Goal: Entertainment & Leisure: Consume media (video, audio)

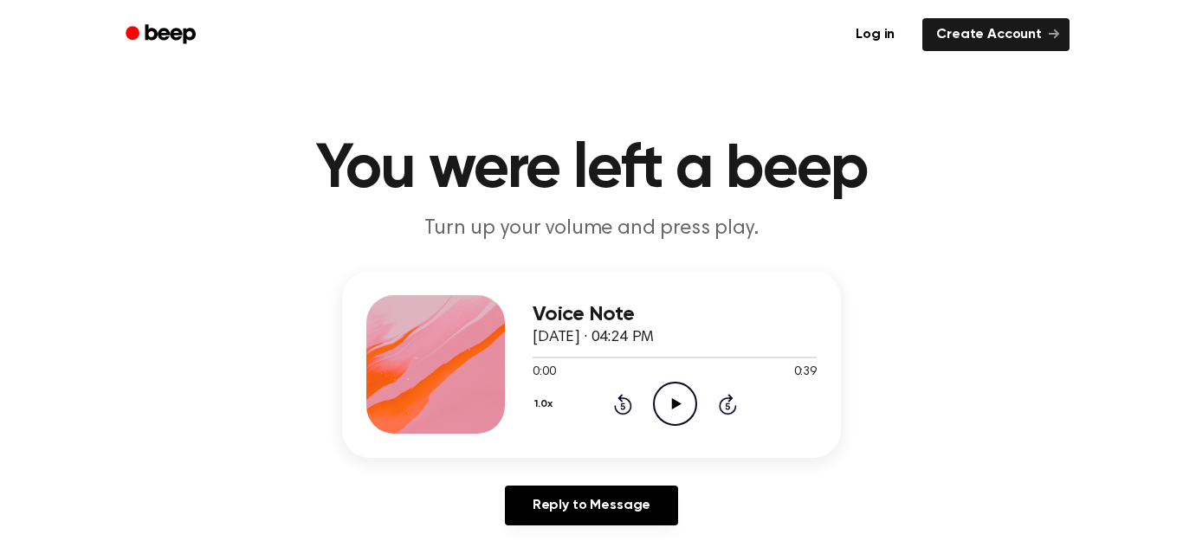
click at [674, 419] on icon "Play Audio" at bounding box center [675, 404] width 44 height 44
click at [672, 401] on icon at bounding box center [676, 403] width 10 height 11
click at [623, 406] on icon at bounding box center [622, 406] width 4 height 7
click at [622, 406] on icon at bounding box center [622, 406] width 4 height 7
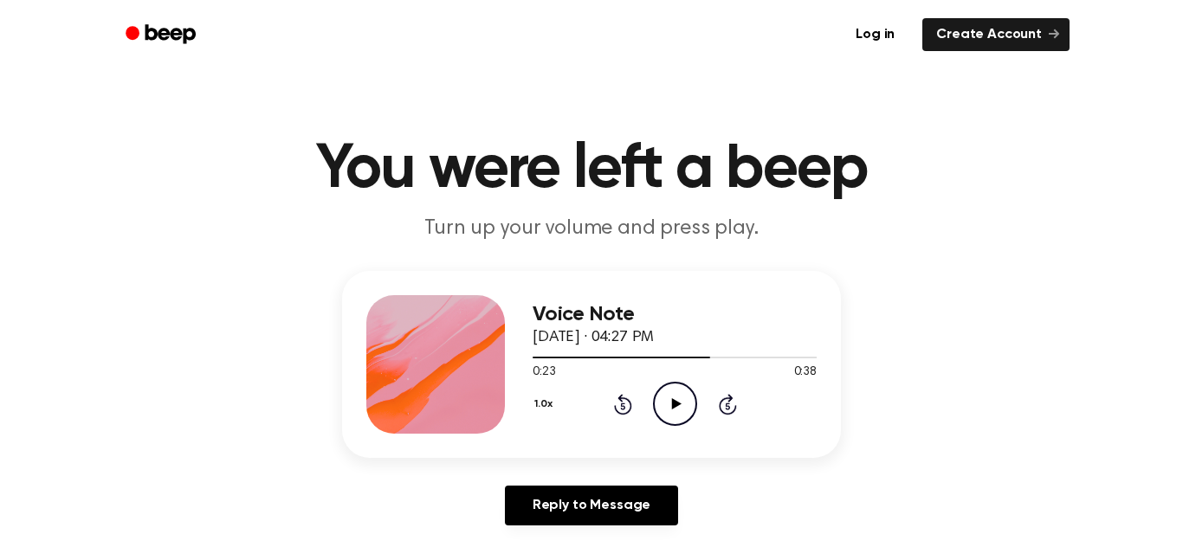
click at [623, 406] on icon at bounding box center [622, 406] width 4 height 7
click at [626, 403] on icon "Rewind 5 seconds" at bounding box center [622, 404] width 19 height 23
click at [623, 406] on icon at bounding box center [622, 406] width 4 height 7
click at [623, 407] on icon "Rewind 5 seconds" at bounding box center [622, 404] width 19 height 23
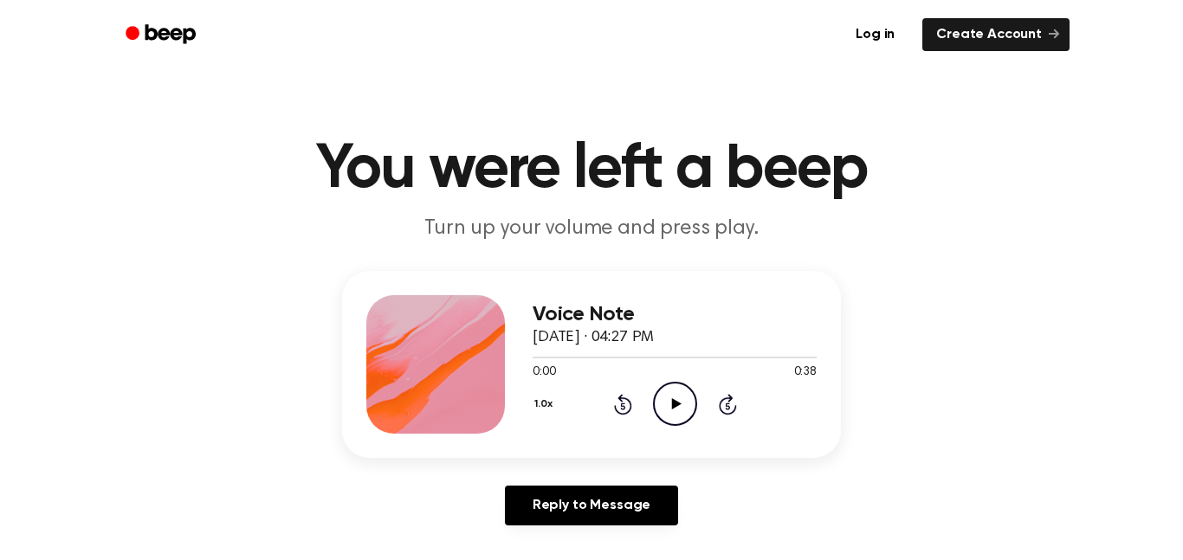
click at [623, 392] on div "1.0x Rewind 5 seconds Play Audio Skip 5 seconds" at bounding box center [674, 404] width 284 height 44
click at [657, 408] on icon "Play Audio" at bounding box center [675, 404] width 44 height 44
click at [686, 422] on circle at bounding box center [675, 404] width 42 height 42
click at [676, 414] on icon "Play Audio" at bounding box center [675, 404] width 44 height 44
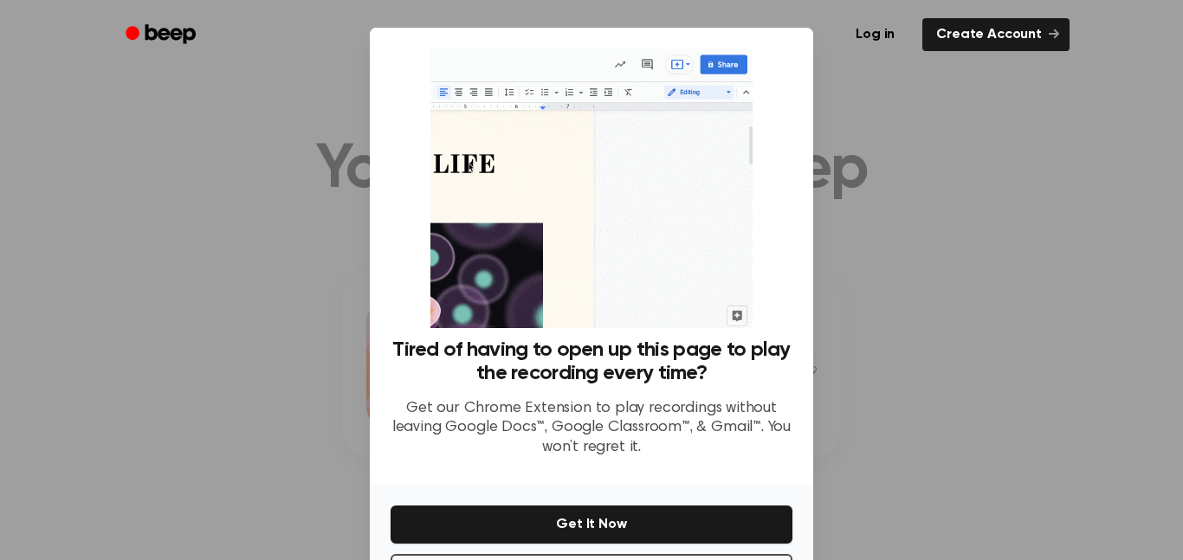
scroll to position [70, 0]
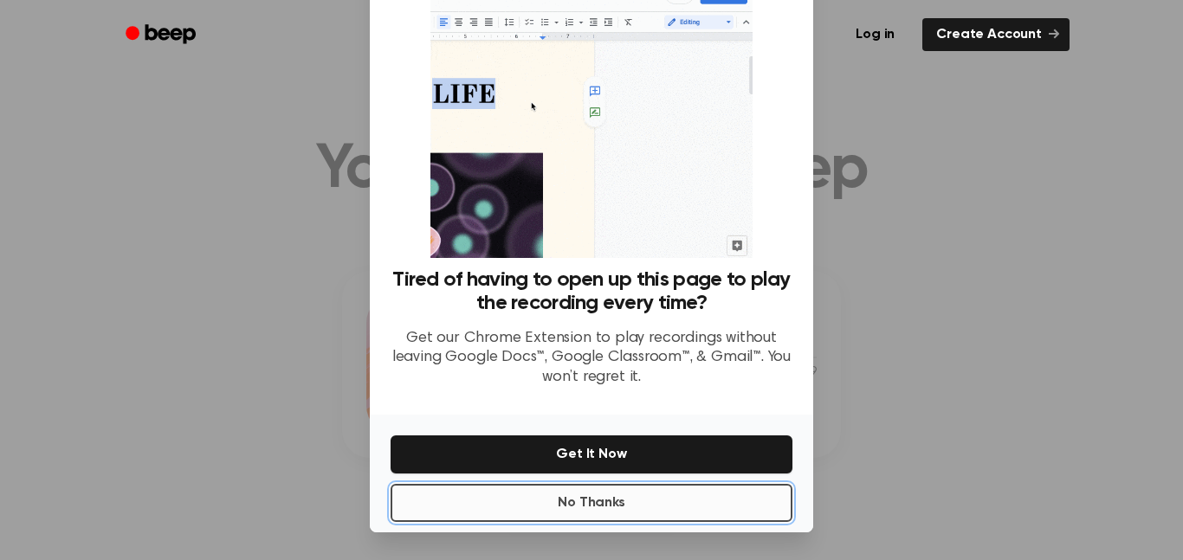
click at [586, 513] on button "No Thanks" at bounding box center [591, 503] width 402 height 38
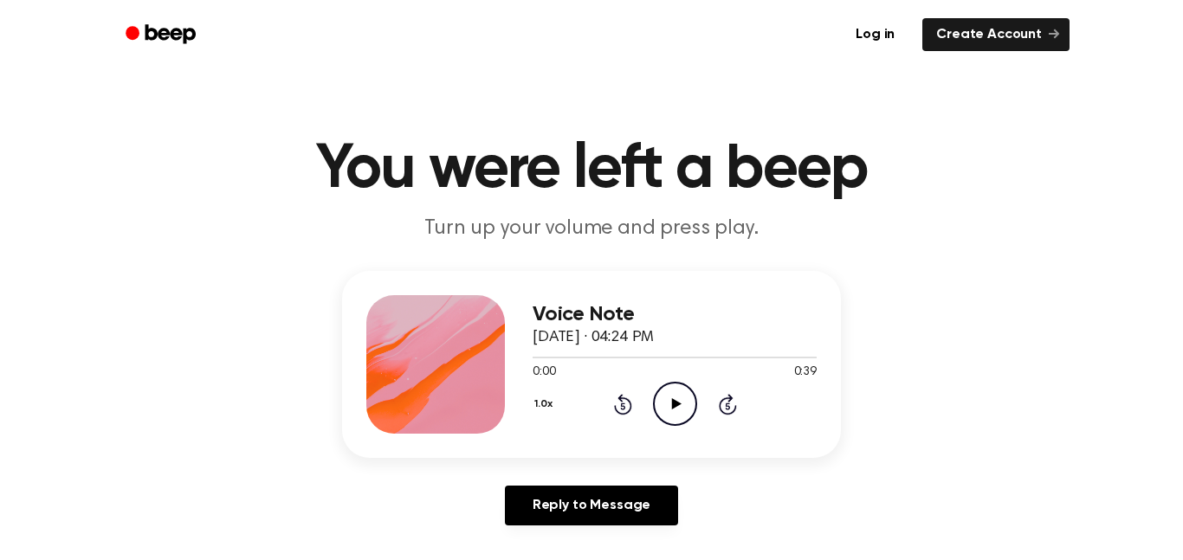
click at [650, 411] on div "1.0x Rewind 5 seconds Play Audio Skip 5 seconds" at bounding box center [674, 404] width 284 height 44
click at [687, 400] on icon "Play Audio" at bounding box center [675, 404] width 44 height 44
click at [674, 406] on icon at bounding box center [676, 403] width 10 height 11
click at [674, 416] on icon "Play Audio" at bounding box center [675, 404] width 44 height 44
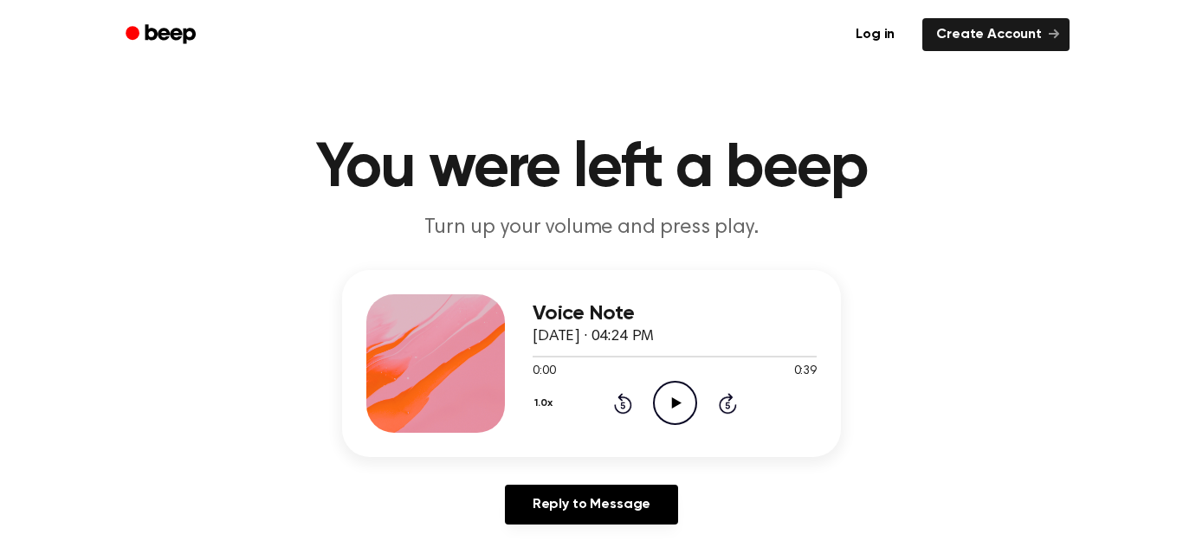
click at [675, 415] on icon "Play Audio" at bounding box center [675, 403] width 44 height 44
